Goal: Task Accomplishment & Management: Use online tool/utility

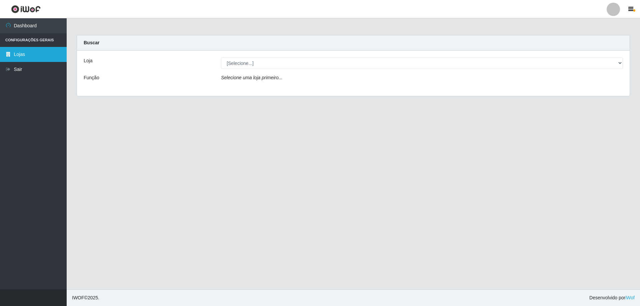
click at [31, 55] on link "Lojas" at bounding box center [33, 54] width 67 height 15
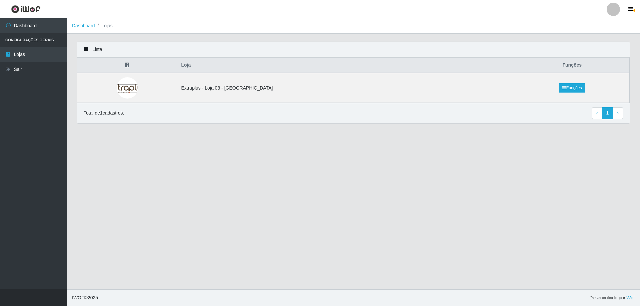
click at [248, 216] on main "Dashboard Lojas Lista Loja Funções Extraplus - Loja 03 - [GEOGRAPHIC_DATA] Funç…" at bounding box center [353, 153] width 573 height 271
click at [27, 52] on link "Lojas" at bounding box center [33, 54] width 67 height 15
click at [632, 10] on icon "button" at bounding box center [630, 9] width 5 height 6
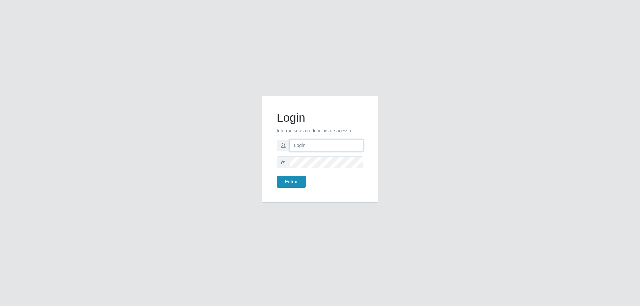
type input "higor.vieira@extraplus.com.br"
click at [295, 181] on button "Entrar" at bounding box center [291, 182] width 29 height 12
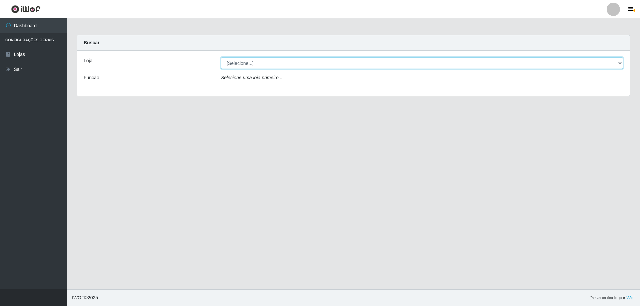
click at [619, 64] on select "[Selecione...] Extraplus - Loja 03 - Praia da Costa" at bounding box center [422, 63] width 402 height 12
select select "468"
click at [221, 57] on select "[Selecione...] Extraplus - Loja 03 - Praia da Costa" at bounding box center [422, 63] width 402 height 12
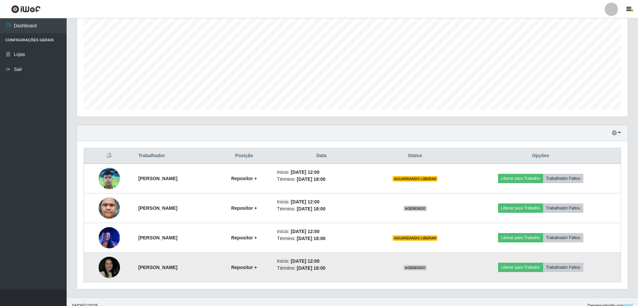
scroll to position [136, 0]
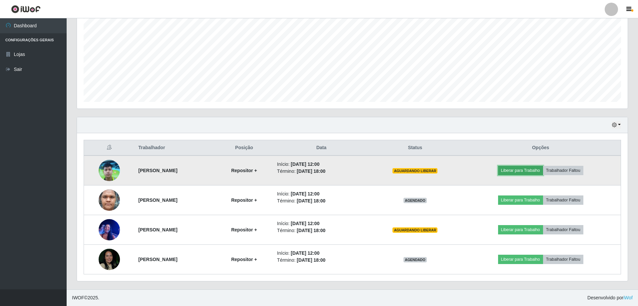
click at [521, 171] on button "Liberar para Trabalho" at bounding box center [520, 170] width 45 height 9
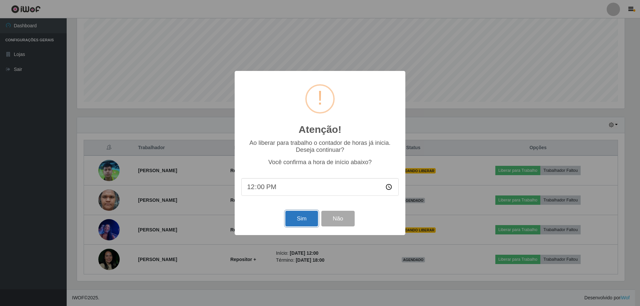
click at [297, 216] on button "Sim" at bounding box center [301, 219] width 32 height 16
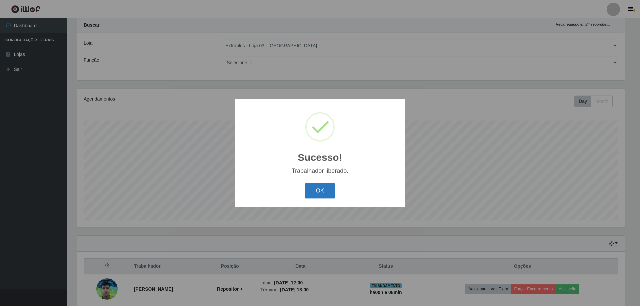
click at [321, 192] on button "OK" at bounding box center [320, 191] width 31 height 16
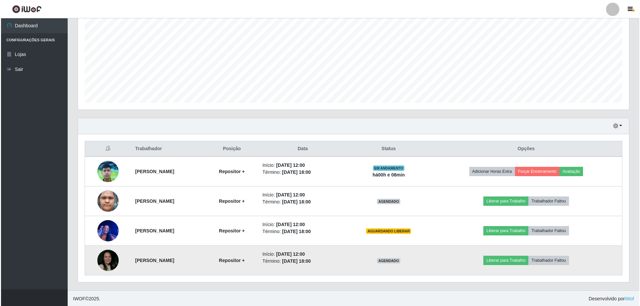
scroll to position [136, 0]
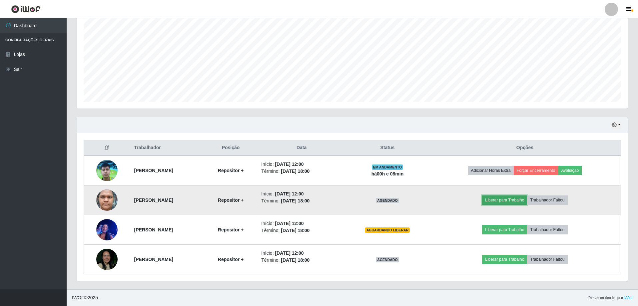
click at [523, 203] on button "Liberar para Trabalho" at bounding box center [504, 200] width 45 height 9
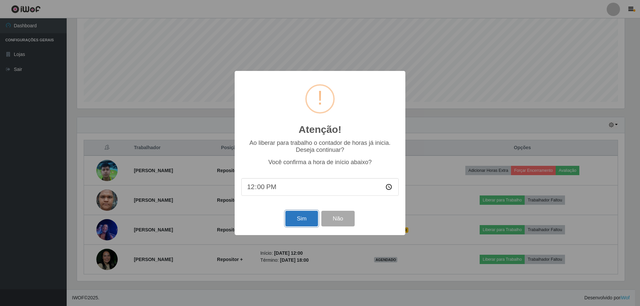
click at [300, 218] on button "Sim" at bounding box center [301, 219] width 32 height 16
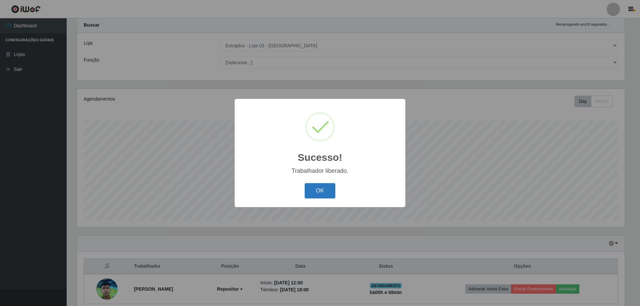
click at [321, 194] on button "OK" at bounding box center [320, 191] width 31 height 16
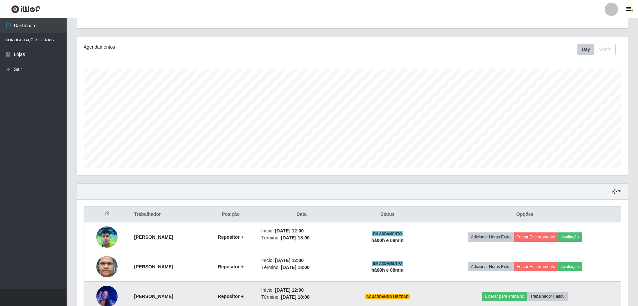
scroll to position [136, 0]
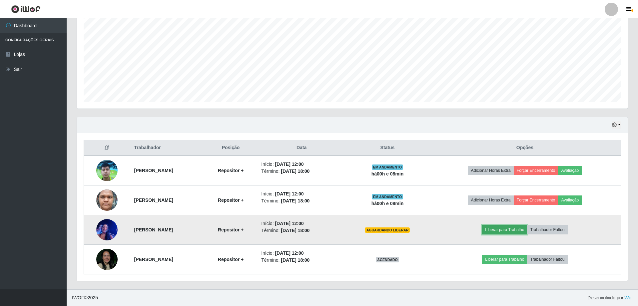
click at [521, 233] on button "Liberar para Trabalho" at bounding box center [504, 229] width 45 height 9
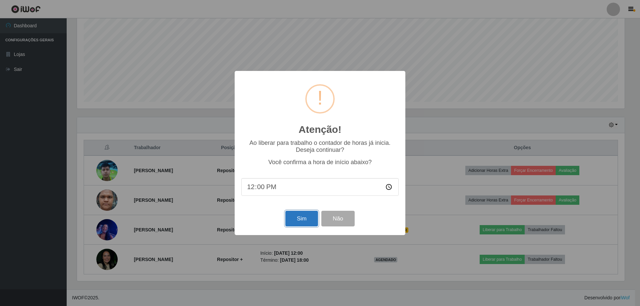
click at [310, 222] on button "Sim" at bounding box center [301, 219] width 32 height 16
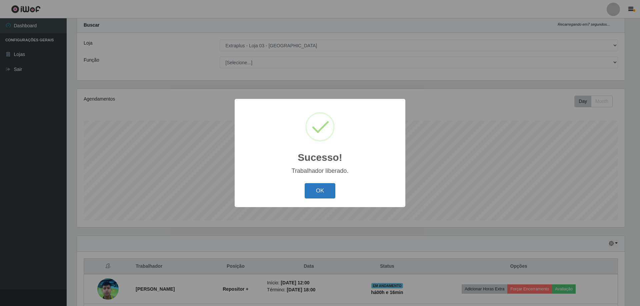
click at [329, 191] on button "OK" at bounding box center [320, 191] width 31 height 16
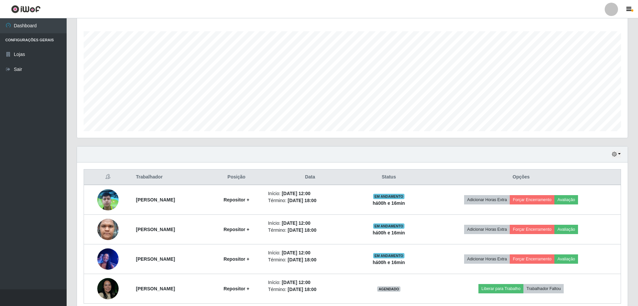
scroll to position [136, 0]
